Goal: Check status: Check status

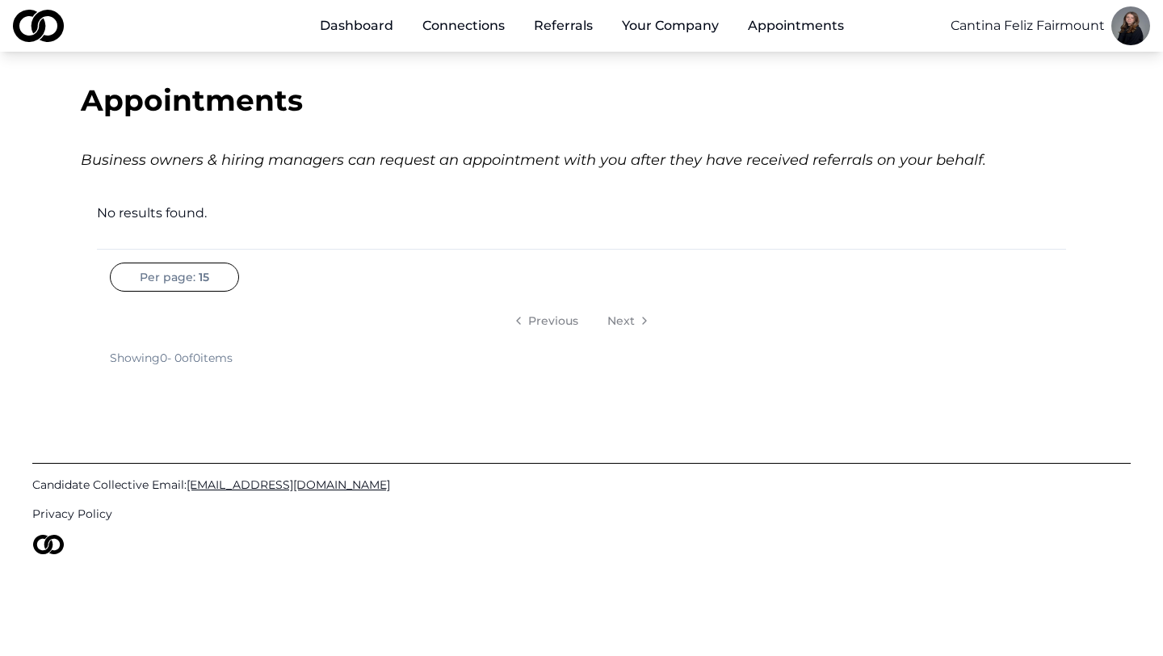
click at [792, 23] on link "Appointments" at bounding box center [796, 26] width 122 height 32
click at [1148, 24] on html "Dashboard Connections Referrals Your Company Appointments Cantina Feliz Fairmou…" at bounding box center [581, 328] width 1163 height 656
click at [787, 32] on html "Dashboard Connections Referrals Your Company Appointments Cantina Feliz Fairmou…" at bounding box center [581, 328] width 1163 height 656
click at [788, 25] on link "Appointments" at bounding box center [796, 26] width 122 height 32
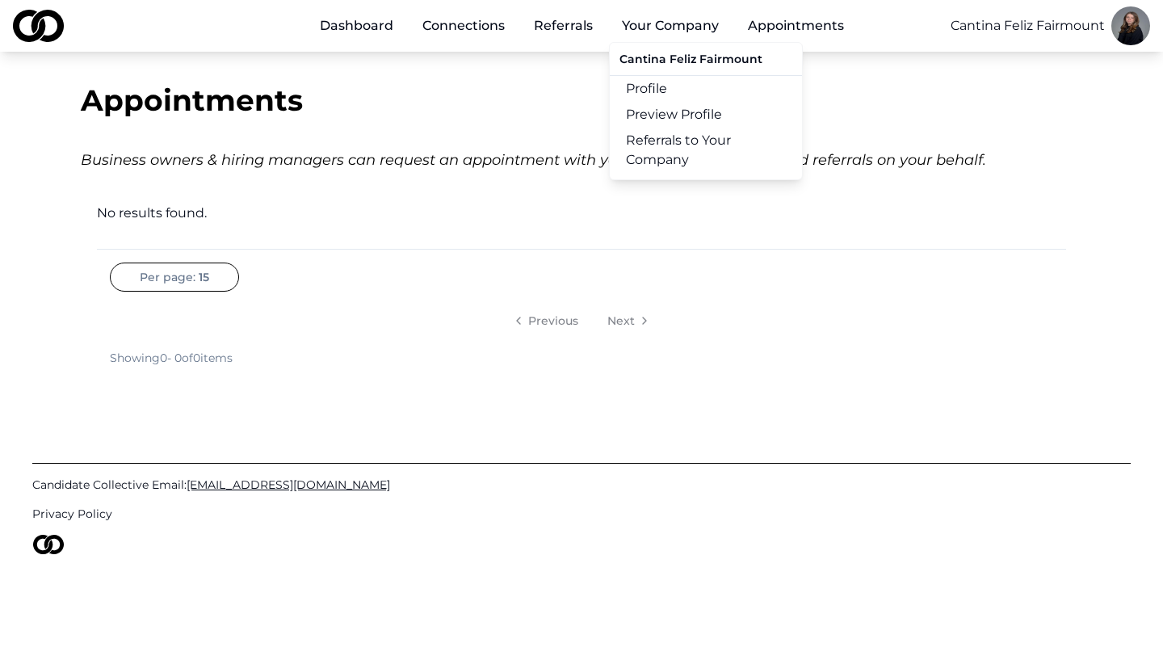
click at [696, 27] on button "Your Company" at bounding box center [670, 26] width 123 height 32
drag, startPoint x: 684, startPoint y: 29, endPoint x: 689, endPoint y: 57, distance: 27.9
click at [691, 42] on li "Your Company Cantina Feliz Fairmount Profile Preview Profile Referrals to Your …" at bounding box center [670, 26] width 123 height 32
drag, startPoint x: 772, startPoint y: 57, endPoint x: 622, endPoint y: 61, distance: 149.5
click at [622, 61] on div "Cantina Feliz Fairmount" at bounding box center [706, 62] width 192 height 26
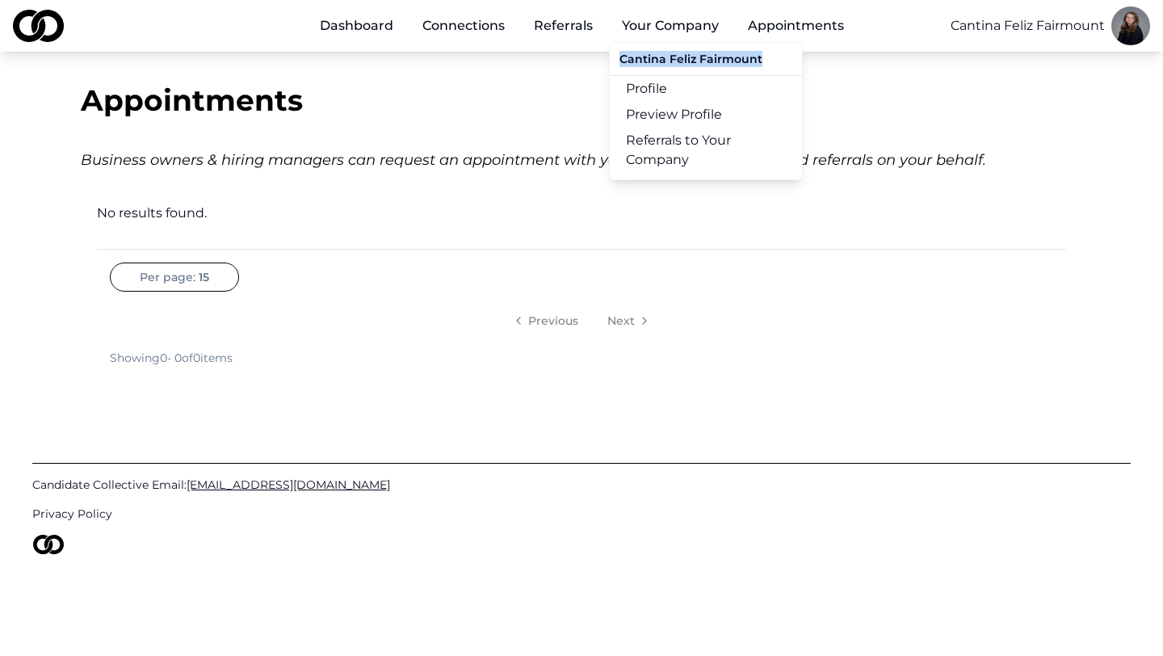
copy div "Cantina Feliz Fairmount"
